Goal: Navigation & Orientation: Understand site structure

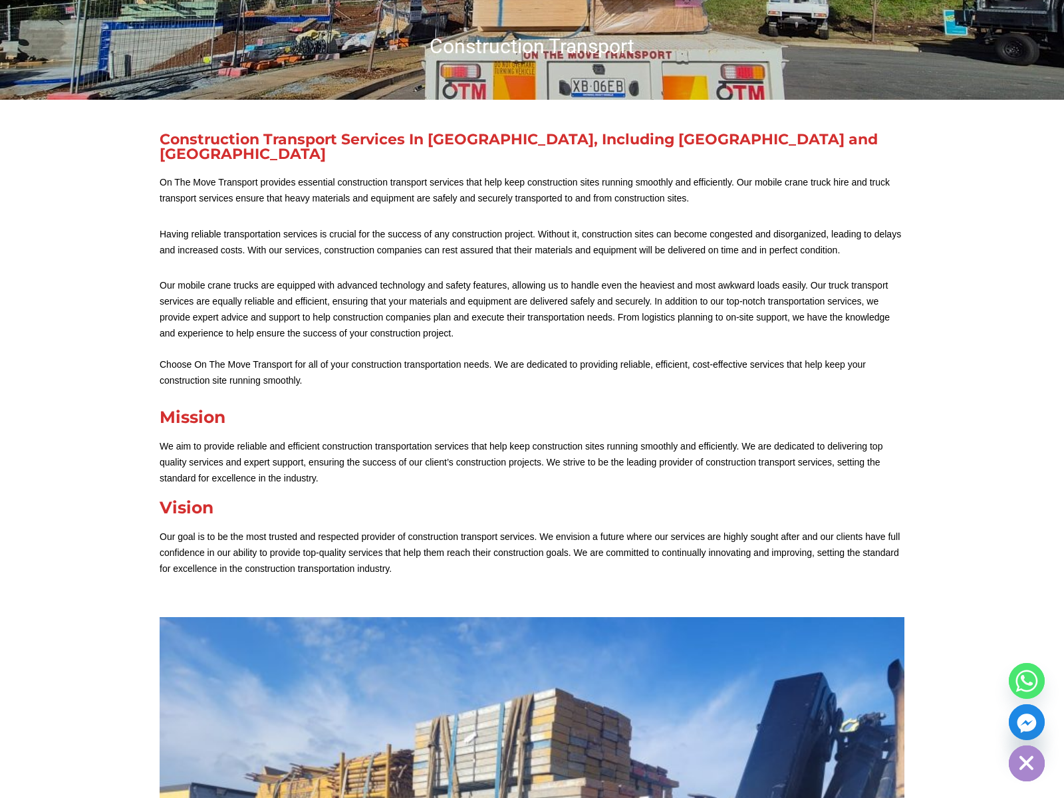
scroll to position [256, 0]
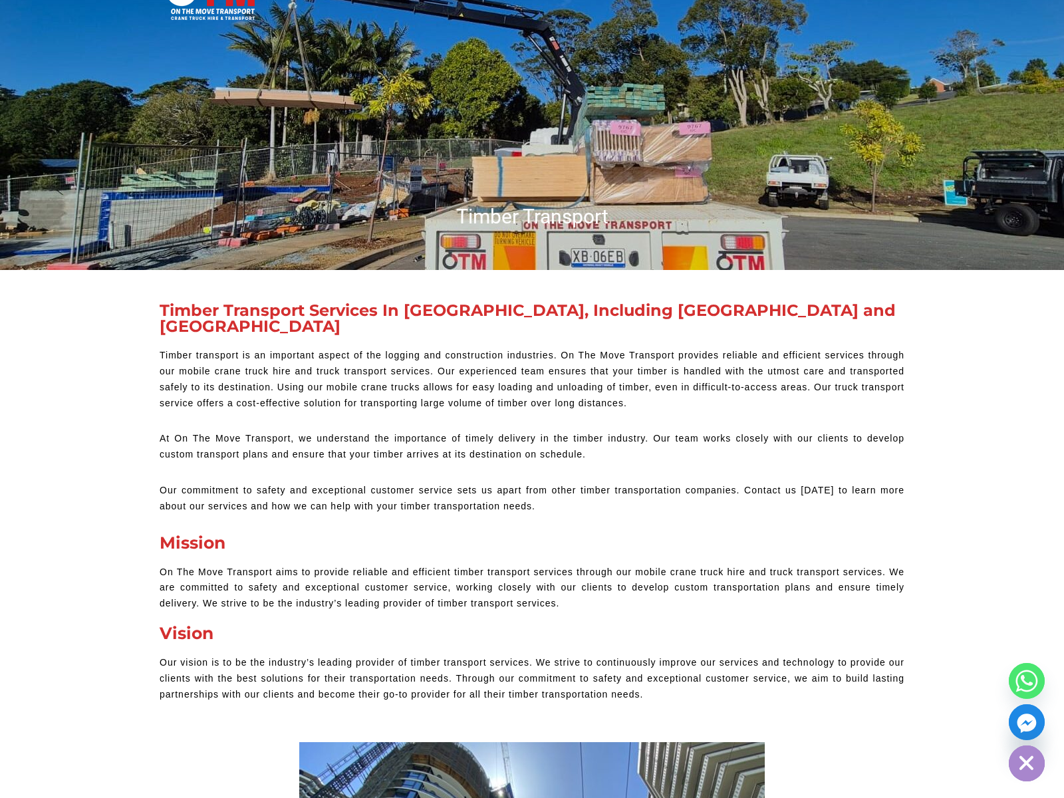
scroll to position [266, 0]
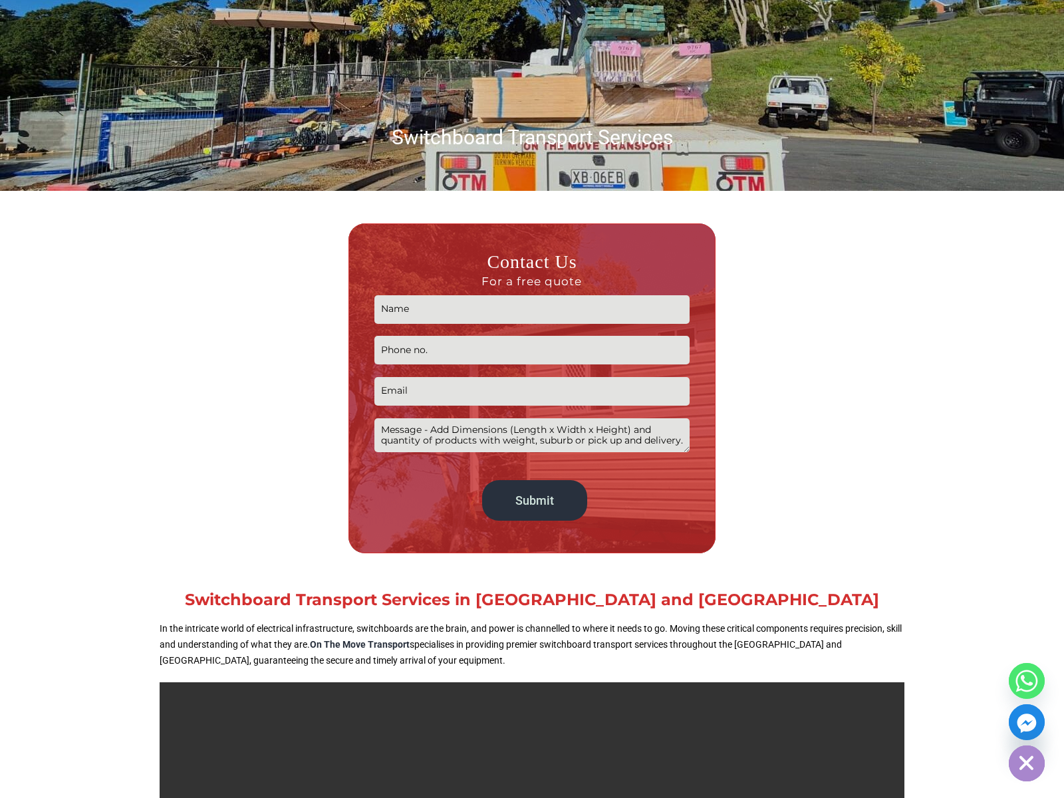
scroll to position [165, 0]
